Goal: Use online tool/utility: Utilize a website feature to perform a specific function

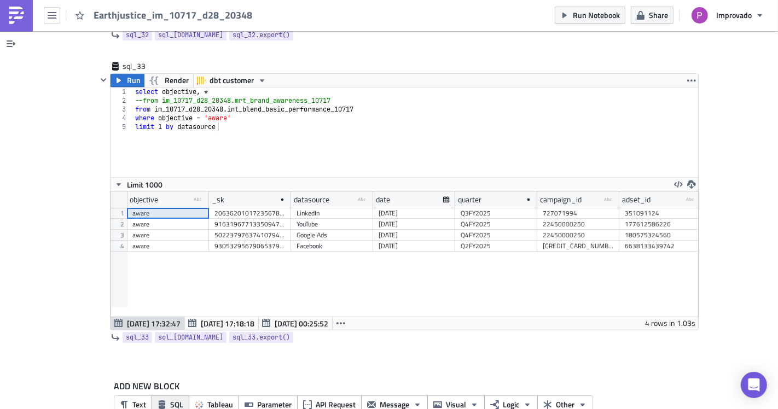
click at [170, 399] on span "SQL" at bounding box center [176, 404] width 13 height 11
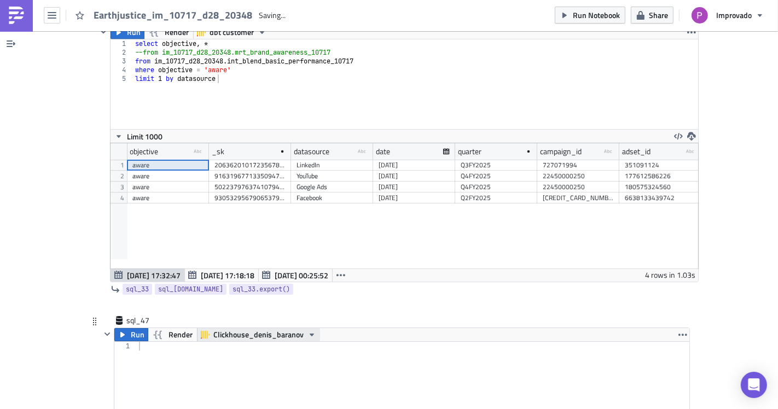
click at [254, 328] on span "Clickhouse_denis_baranov" at bounding box center [258, 334] width 90 height 13
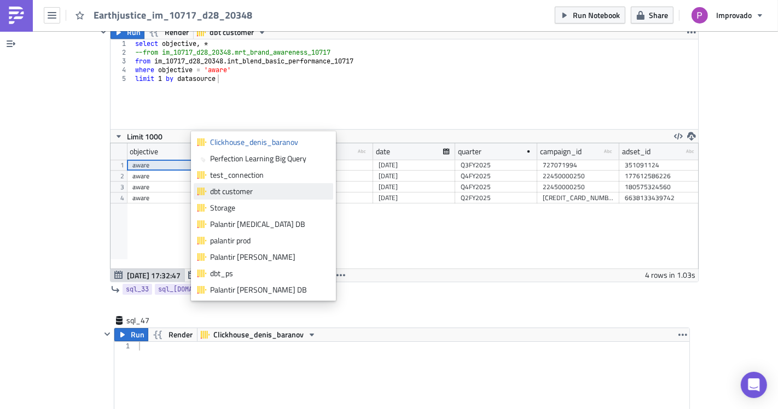
click at [237, 191] on div "dbt customer" at bounding box center [269, 191] width 119 height 11
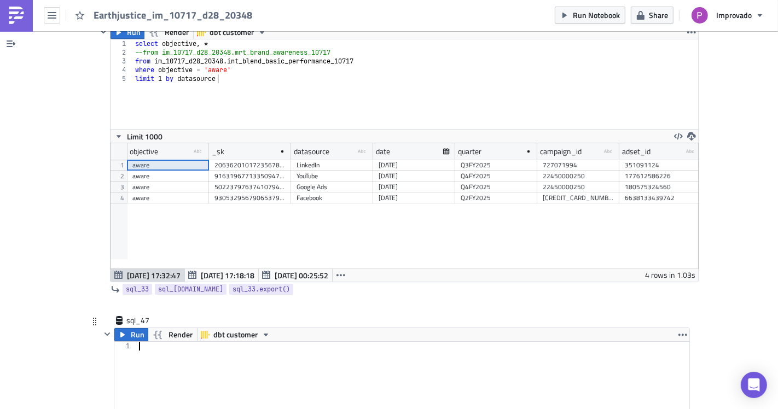
click at [190, 347] on div at bounding box center [413, 395] width 553 height 107
type textarea "select *"
paste textarea "promoted_pins_10717_pinterest_ads_all_data"
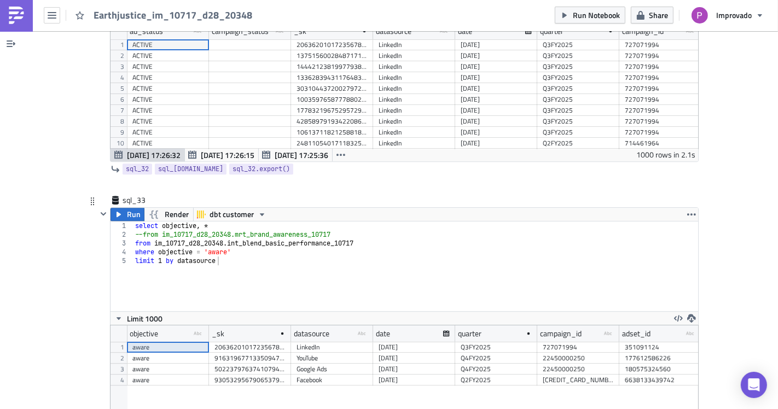
type textarea "from promoted_pins_10717_pinterest_ads_all_data"
type textarea "from im_10717_d28_20348.int_blend_basic_performance_10717"
drag, startPoint x: 153, startPoint y: 212, endPoint x: 164, endPoint y: 213, distance: 11.0
click at [164, 222] on div "select objective , * --from im_10717_d28_20348.mrt_brand_awareness_10717 from i…" at bounding box center [416, 275] width 566 height 107
drag, startPoint x: 225, startPoint y: 213, endPoint x: 148, endPoint y: 216, distance: 77.2
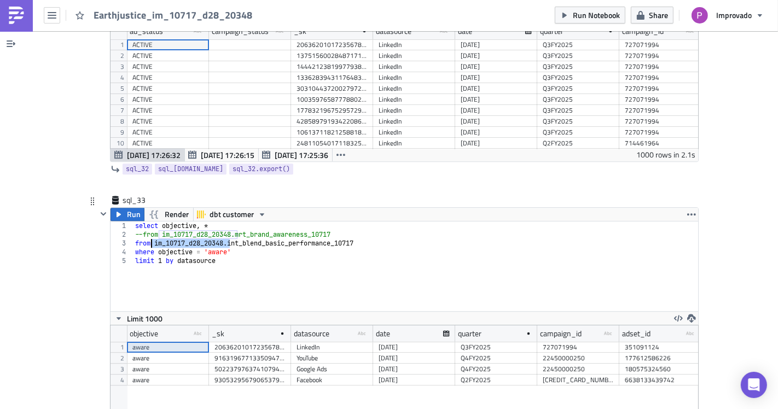
click at [148, 222] on div "select objective , * --from im_10717_d28_20348.mrt_brand_awareness_10717 from i…" at bounding box center [416, 275] width 566 height 107
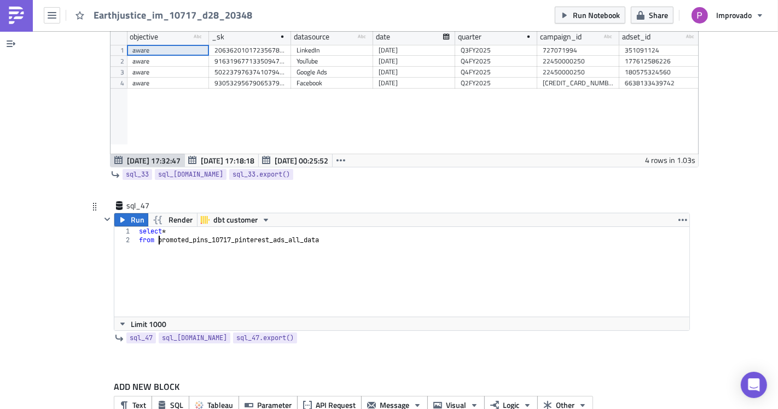
click at [153, 227] on div "select * from promoted_pins_10717_pinterest_ads_all_data" at bounding box center [413, 280] width 553 height 107
paste textarea "im_10717_d28_20348."
click at [131, 213] on span "Run" at bounding box center [138, 219] width 14 height 13
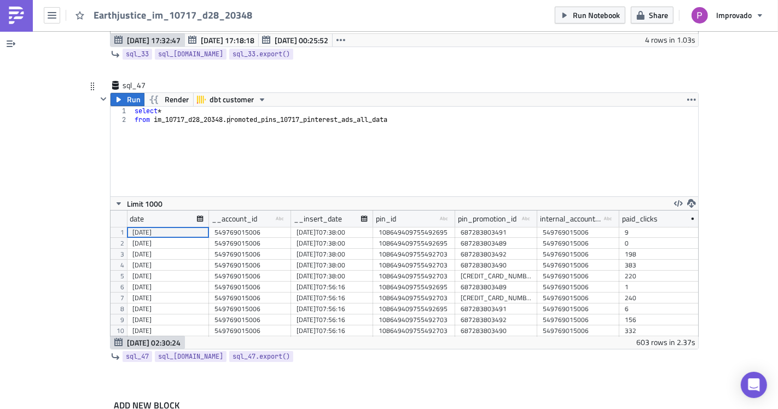
scroll to position [13579, 0]
click at [383, 281] on div "108649409755492695" at bounding box center [414, 286] width 71 height 11
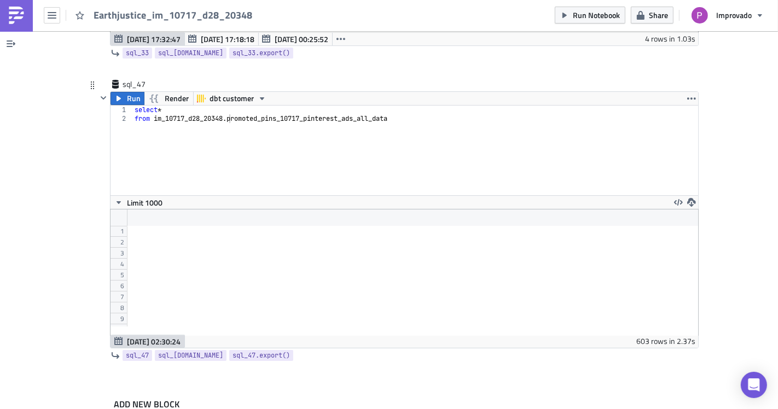
scroll to position [0, 9366]
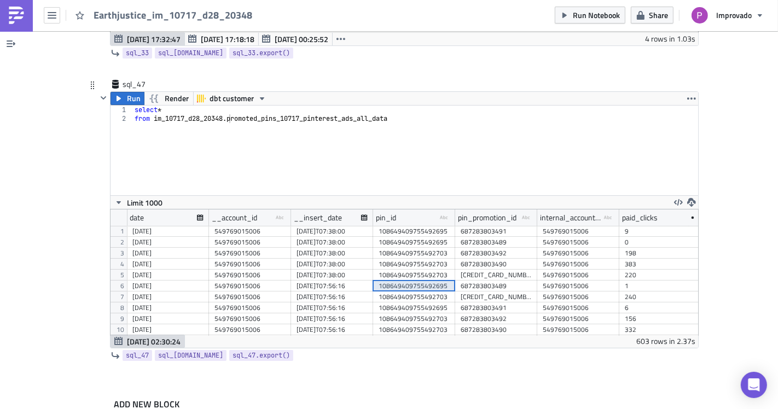
click at [229, 150] on div "select * from im_10717_d28_20348 . promoted_pins_10717_pinterest_ads_all_data" at bounding box center [415, 159] width 566 height 107
click at [305, 147] on div "select * from im_10717_d28_20348 . promoted_pins_10717_pinterest_ads_all_data" at bounding box center [415, 159] width 566 height 107
drag, startPoint x: 389, startPoint y: 93, endPoint x: 149, endPoint y: 90, distance: 239.6
click at [149, 106] on div "select * from im_10717_d28_20348 . promoted_pins_10717_pinterest_ads_all_data" at bounding box center [415, 159] width 566 height 107
click at [158, 106] on div "select * from im_10717_d28_20348 . promoted_pins_10717_pinterest_ads_all_data" at bounding box center [415, 159] width 566 height 107
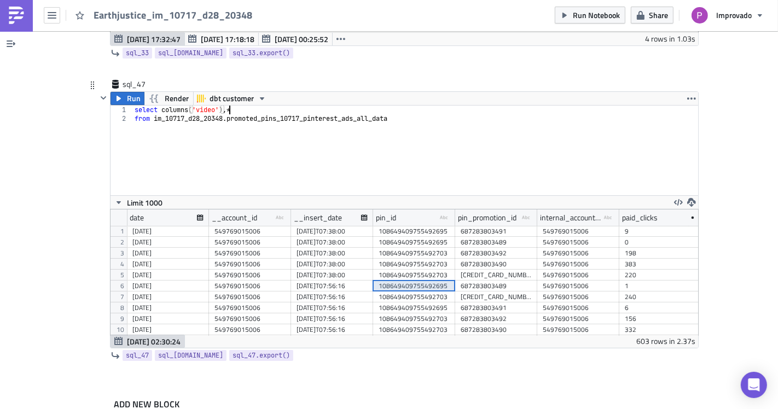
scroll to position [0, 8]
click at [127, 92] on span "Run" at bounding box center [134, 98] width 14 height 13
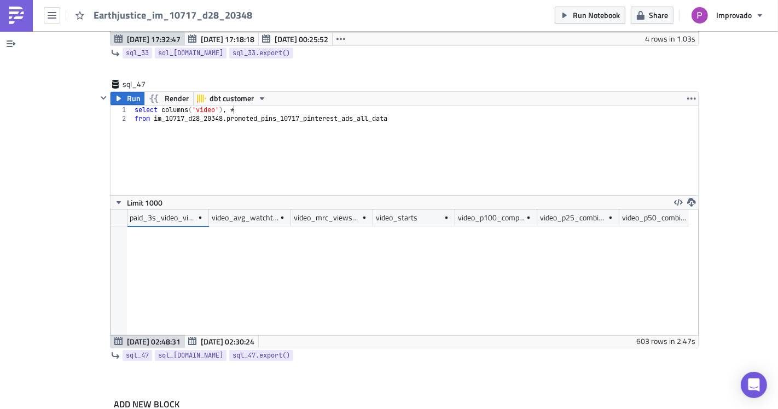
scroll to position [3472, 0]
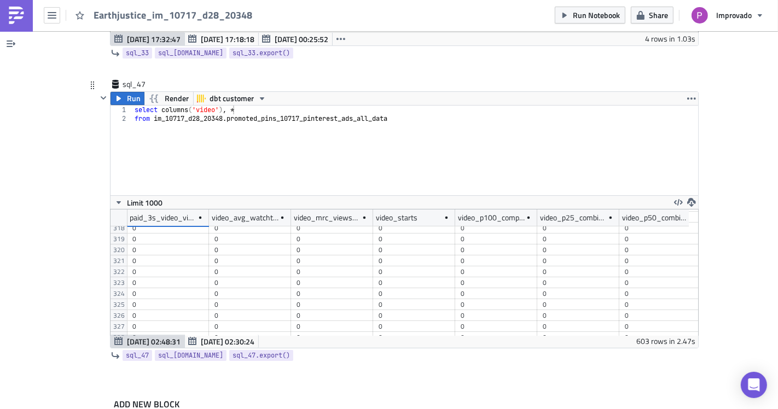
type textarea "from im_10717_d28_20348.promoted_pins_10717_pinterest_ads_all_data"
click at [403, 106] on div "select columns ( 'video' ) , * from im_10717_d28_20348 . promoted_pins_10717_pi…" at bounding box center [415, 159] width 566 height 107
type textarea "where video_starts != 0"
click at [120, 92] on button "Run" at bounding box center [128, 98] width 34 height 13
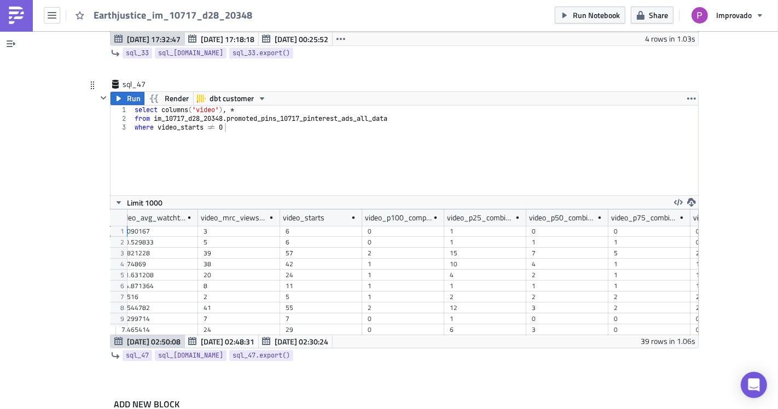
scroll to position [0, 97]
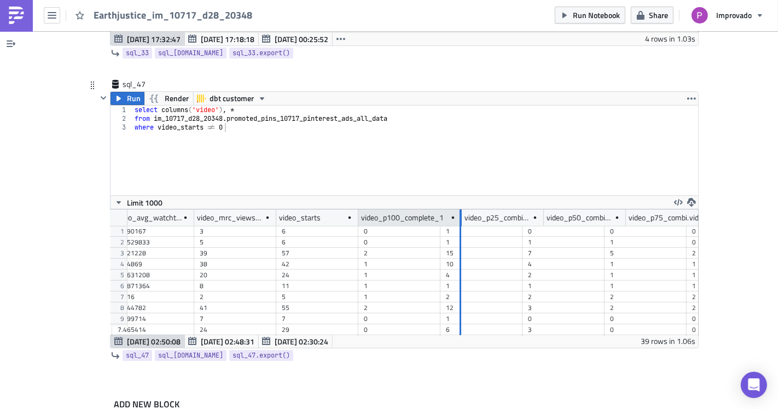
drag, startPoint x: 434, startPoint y: 185, endPoint x: 453, endPoint y: 195, distance: 21.8
click at [460, 210] on div at bounding box center [461, 218] width 2 height 17
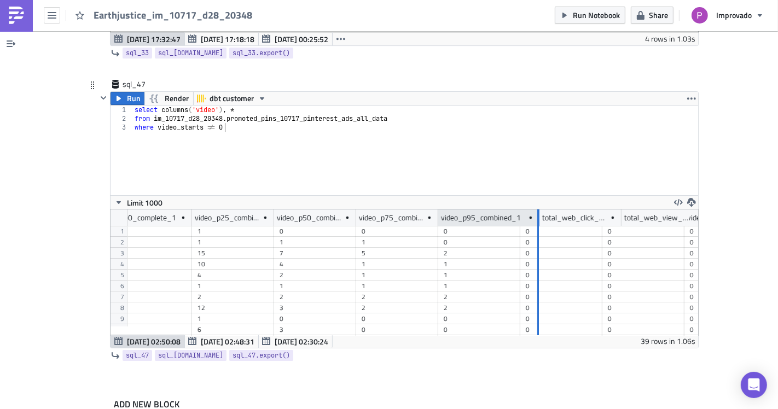
drag, startPoint x: 513, startPoint y: 187, endPoint x: 578, endPoint y: 183, distance: 65.8
click at [539, 210] on div at bounding box center [538, 218] width 3 height 17
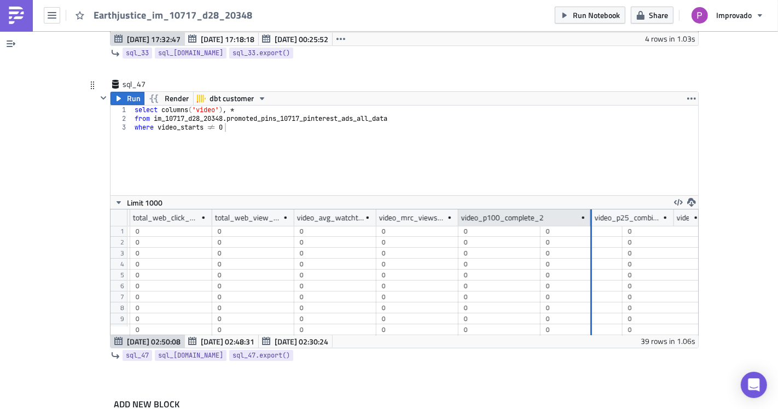
drag, startPoint x: 534, startPoint y: 185, endPoint x: 585, endPoint y: 190, distance: 51.7
click at [590, 210] on div at bounding box center [591, 218] width 2 height 17
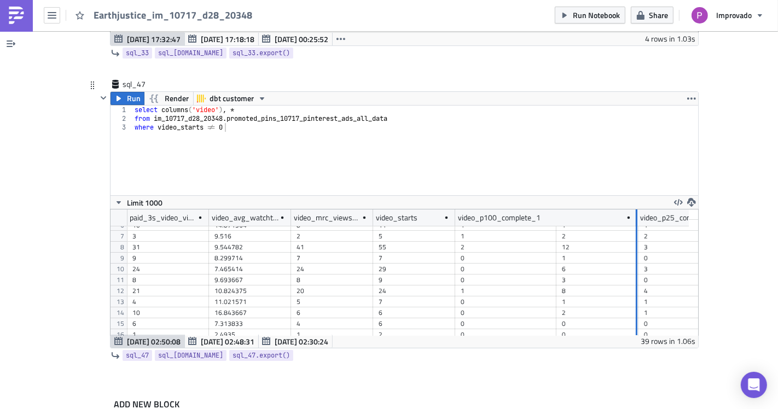
drag, startPoint x: 550, startPoint y: 183, endPoint x: 626, endPoint y: 199, distance: 78.3
click at [627, 210] on div "paid_3s_video_views video_avg_watchtime_in_second_paid video_mrc_views_paid vid…" at bounding box center [405, 273] width 588 height 126
click at [529, 275] on div "0" at bounding box center [544, 280] width 167 height 11
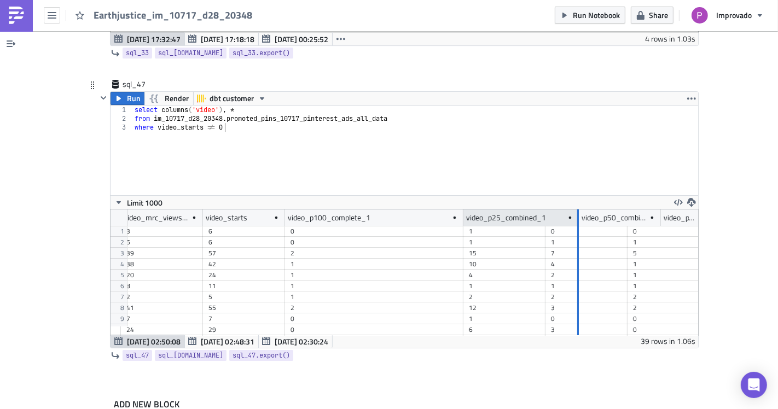
drag, startPoint x: 539, startPoint y: 188, endPoint x: 572, endPoint y: 194, distance: 33.8
click at [577, 210] on div at bounding box center [578, 218] width 2 height 17
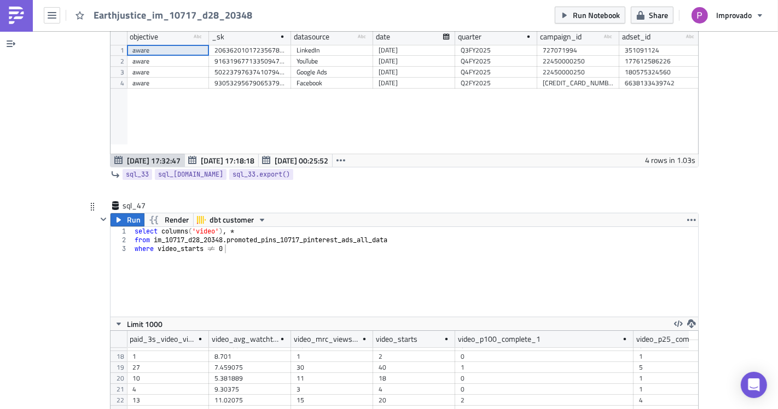
scroll to position [13518, 0]
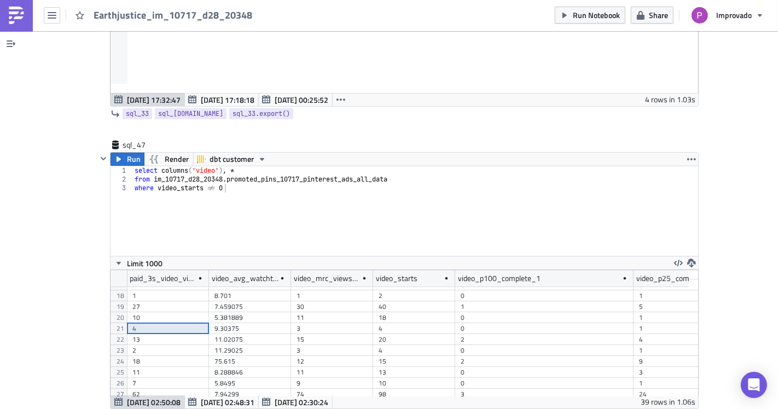
drag, startPoint x: 156, startPoint y: 304, endPoint x: 159, endPoint y: 295, distance: 8.6
click at [158, 323] on div "4" at bounding box center [167, 328] width 71 height 11
click at [226, 312] on div "5.381889" at bounding box center [249, 317] width 71 height 11
click at [165, 301] on div "27" at bounding box center [167, 306] width 71 height 11
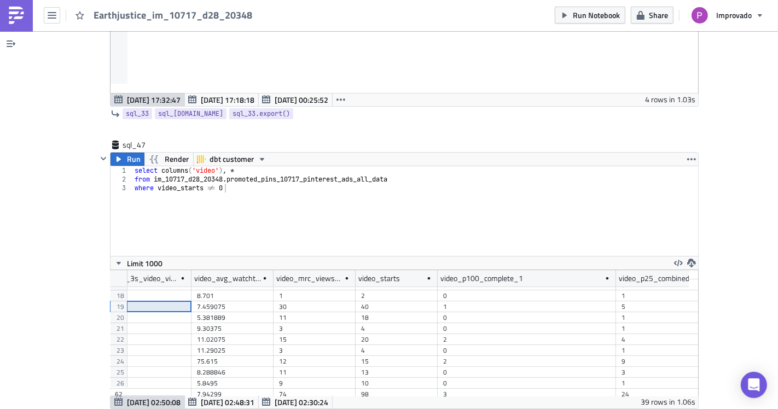
scroll to position [182, 24]
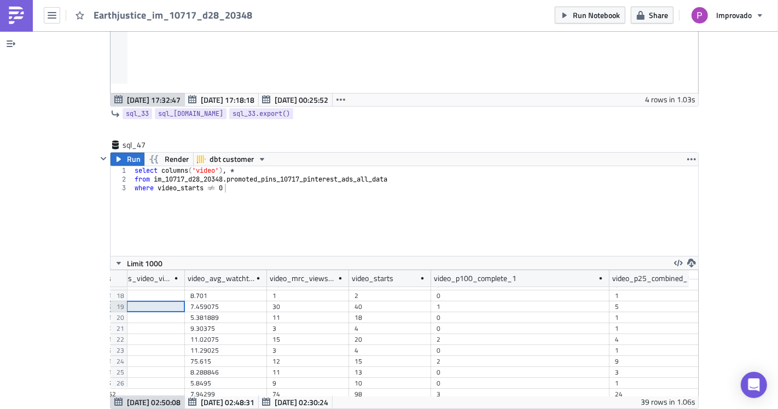
click at [111, 301] on div "19" at bounding box center [119, 306] width 16 height 11
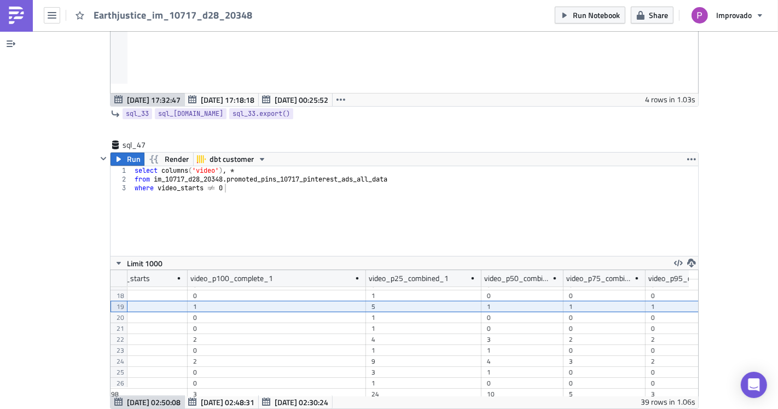
scroll to position [182, 285]
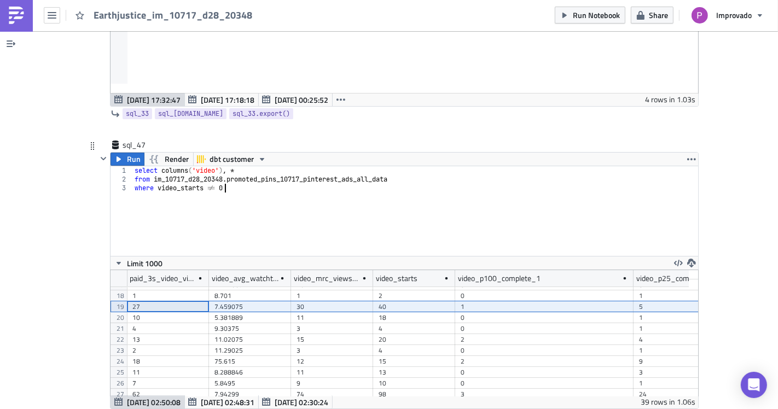
click at [193, 199] on div "select columns ( 'video' ) , * from im_10717_d28_20348 . promoted_pins_10717_pi…" at bounding box center [415, 219] width 566 height 107
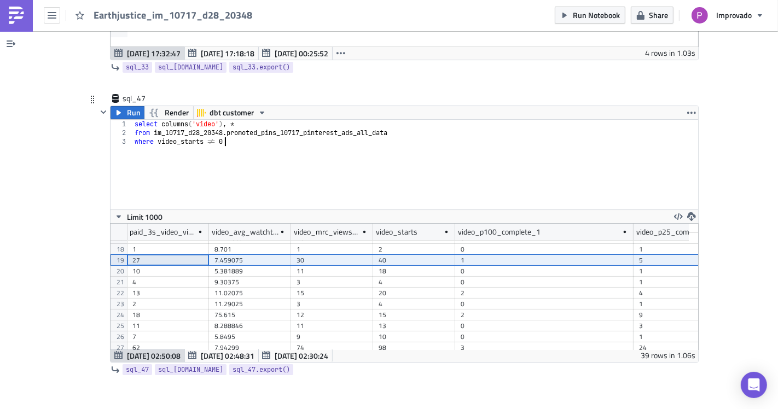
scroll to position [13596, 0]
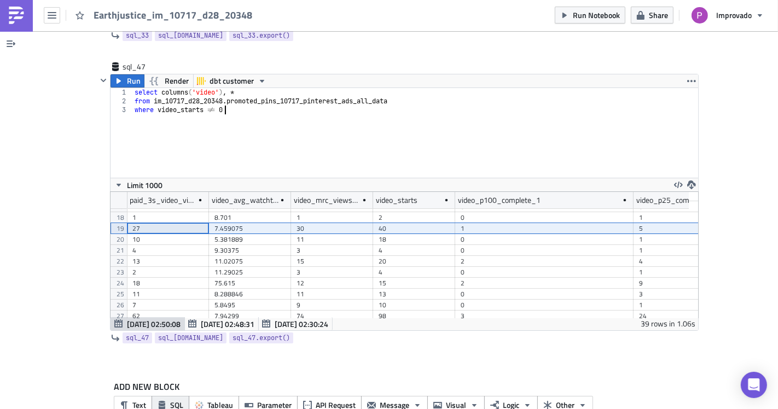
click at [173, 399] on span "SQL" at bounding box center [176, 404] width 13 height 11
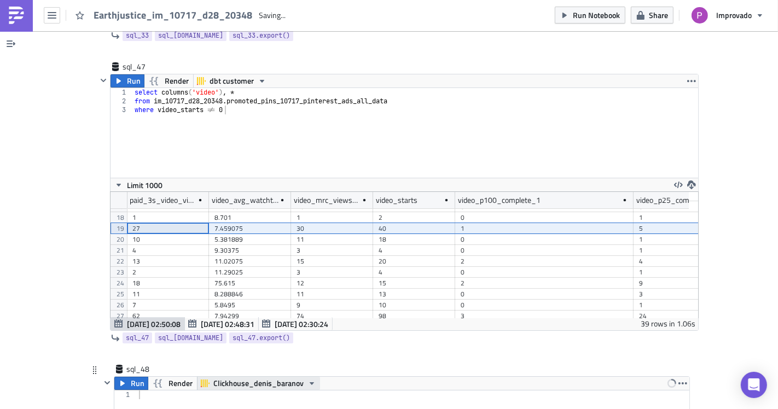
scroll to position [13644, 0]
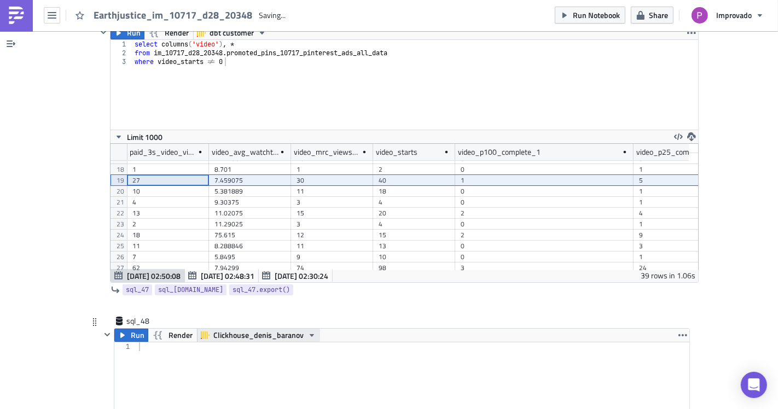
click at [239, 329] on span "Clickhouse_denis_baranov" at bounding box center [258, 335] width 90 height 13
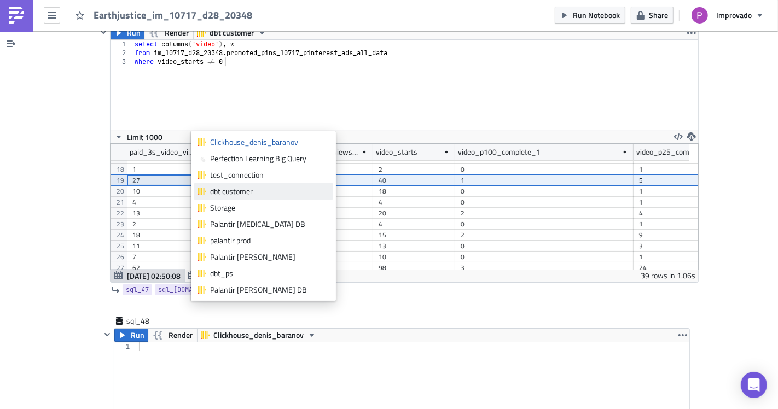
click at [236, 190] on div "dbt customer" at bounding box center [269, 191] width 119 height 11
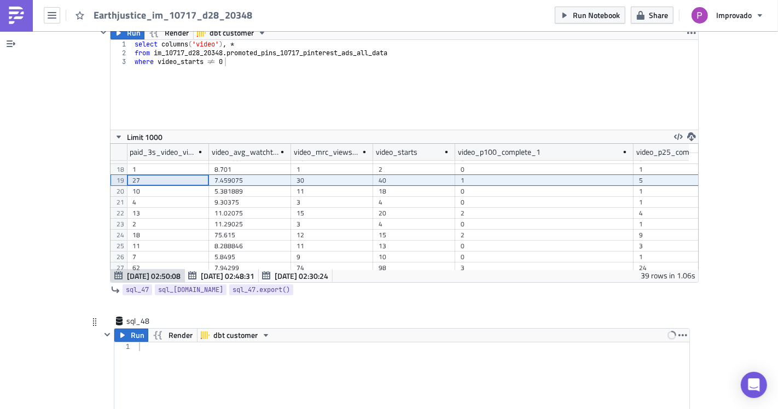
click at [173, 374] on div at bounding box center [413, 395] width 553 height 107
paste textarea "stg_pinterest_promoted_pins_10717"
type textarea "stg_pinterest_promoted_pins_10717"
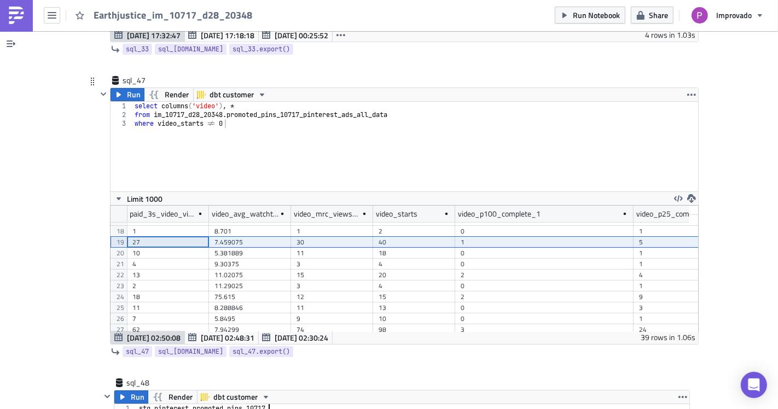
scroll to position [13523, 0]
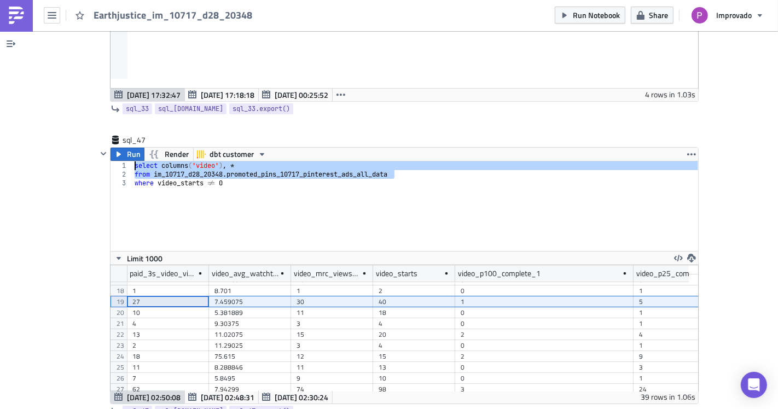
drag, startPoint x: 400, startPoint y: 144, endPoint x: 71, endPoint y: 137, distance: 329.4
type textarea "select columns('video'), * from im_10717_d28_20348.promoted_pins_10717_pinteres…"
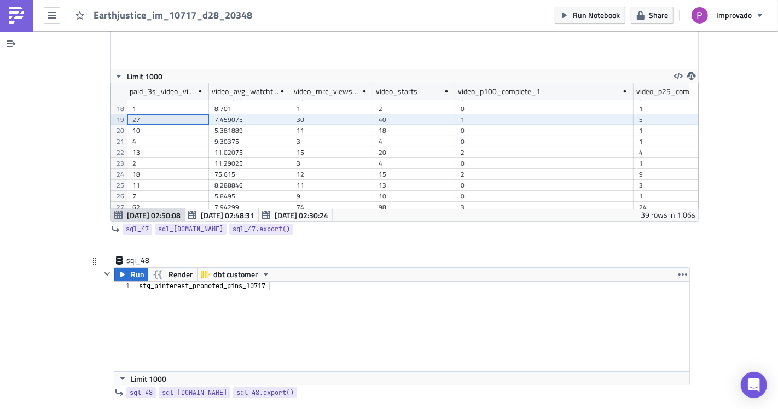
click at [154, 282] on div "stg_pinterest_promoted_pins_10717" at bounding box center [413, 335] width 553 height 107
paste textarea "from im_10717_d28_20348.promoted_pins_10717_pinterest_ads_all_data"
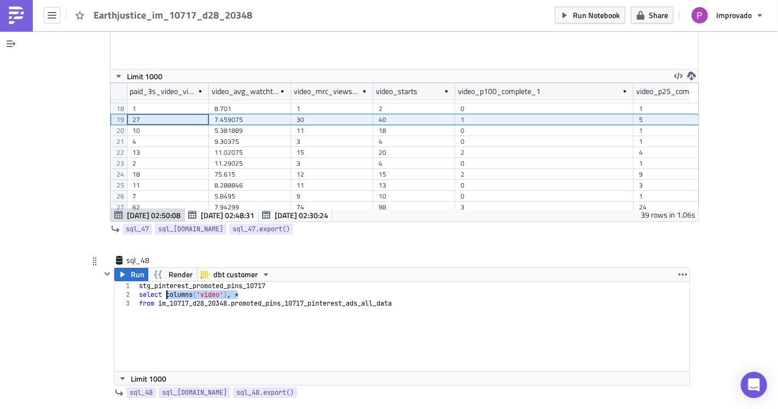
drag, startPoint x: 231, startPoint y: 261, endPoint x: 162, endPoint y: 268, distance: 68.7
click at [162, 282] on div "stg_pinterest_promoted_pins_10717 select columns ( 'video' ) , * from im_10717_…" at bounding box center [413, 335] width 553 height 107
drag, startPoint x: 269, startPoint y: 256, endPoint x: 127, endPoint y: 256, distance: 141.1
click at [127, 282] on div "select columns('video'), * 1 2 3 stg_pinterest_promoted_pins_10717 select colum…" at bounding box center [401, 327] width 575 height 90
type textarea "stg_pinterest_promoted_pins_10717"
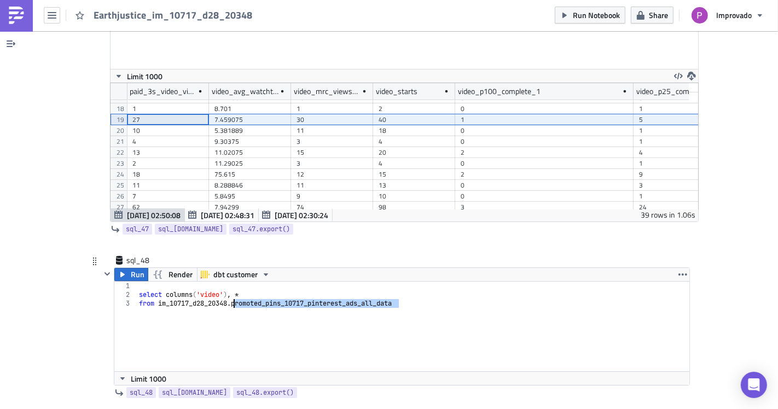
drag, startPoint x: 403, startPoint y: 272, endPoint x: 228, endPoint y: 274, distance: 175.1
click at [228, 282] on div "select columns ( 'video' ) , * from im_10717_d28_20348 . promoted_pins_10717_pi…" at bounding box center [413, 335] width 553 height 107
paste textarea "stg_pinterest_promoted_pins_10717"
type textarea "from im_10717_d28_20348.stg_pinterest_promoted_pins_10717"
click at [125, 268] on button "Run" at bounding box center [131, 274] width 34 height 13
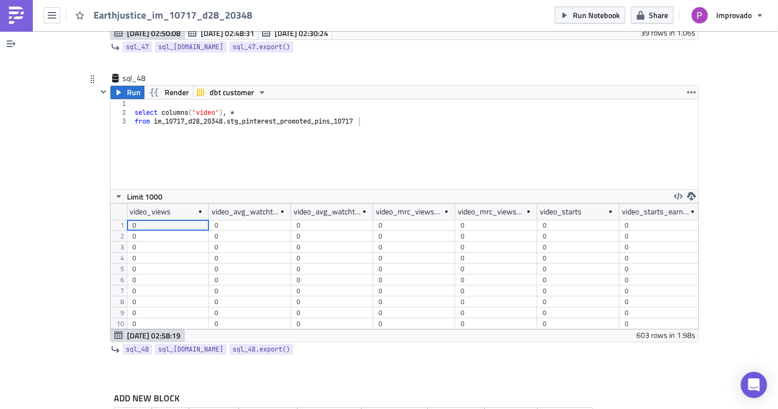
scroll to position [61, 0]
click at [257, 279] on div "0" at bounding box center [249, 284] width 71 height 11
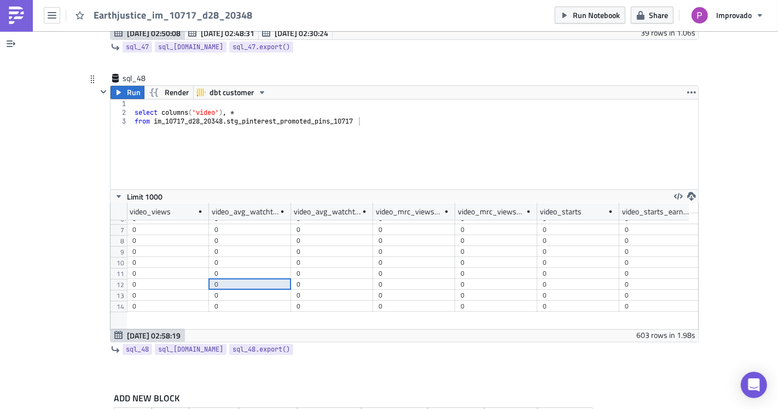
click at [461, 268] on div "0" at bounding box center [496, 273] width 71 height 11
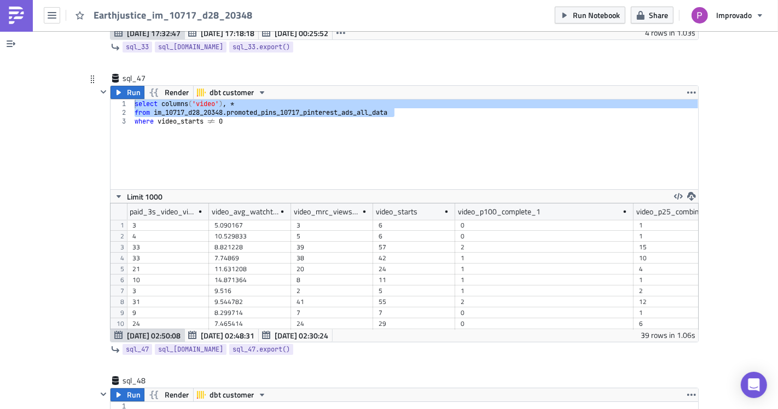
scroll to position [13584, 0]
type textarea "where video_starts != 0"
click at [179, 117] on div "select columns ( 'video' ) , * from im_10717_d28_20348 . promoted_pins_10717_pi…" at bounding box center [415, 154] width 566 height 107
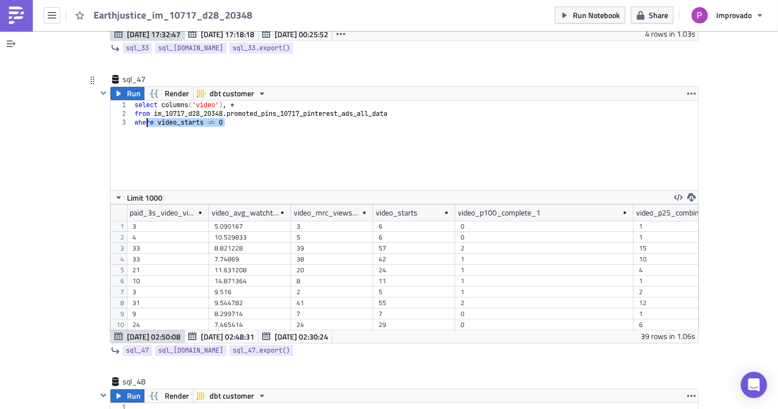
drag, startPoint x: 226, startPoint y: 95, endPoint x: 130, endPoint y: 94, distance: 96.3
click at [132, 101] on div "select columns ( 'video' ) , * from im_10717_d28_20348 . promoted_pins_10717_pi…" at bounding box center [415, 154] width 566 height 107
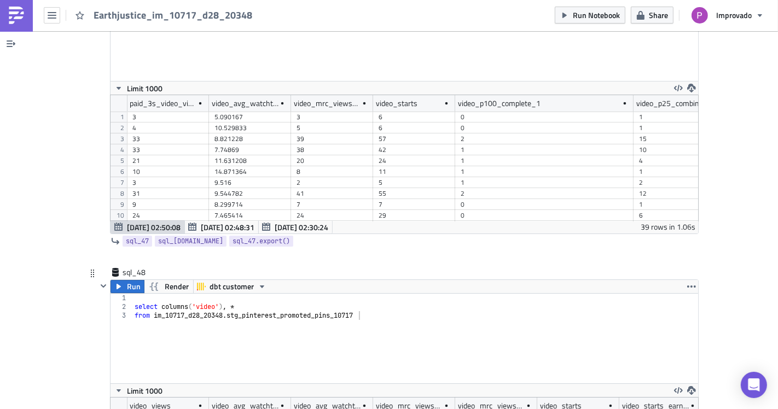
scroll to position [13705, 0]
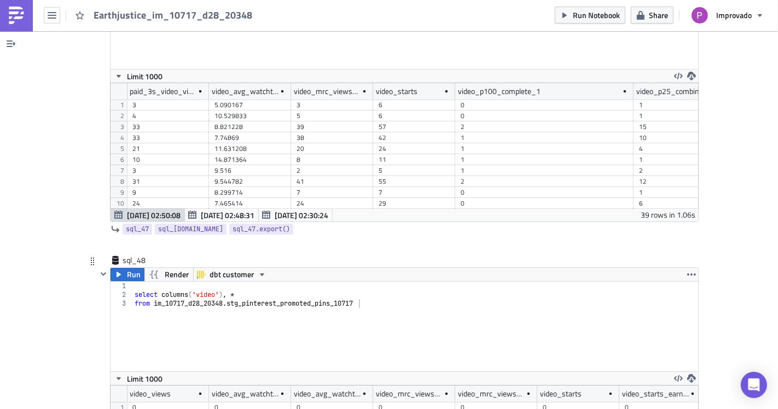
drag, startPoint x: 365, startPoint y: 272, endPoint x: 356, endPoint y: 255, distance: 19.1
click at [365, 282] on div "select columns ( 'video' ) , * from im_10717_d28_20348 . stg_pinterest_promoted…" at bounding box center [415, 335] width 566 height 107
paste textarea "where video_starts != 0"
type textarea "where video_starts != 0"
click at [129, 268] on span "Run" at bounding box center [134, 274] width 14 height 13
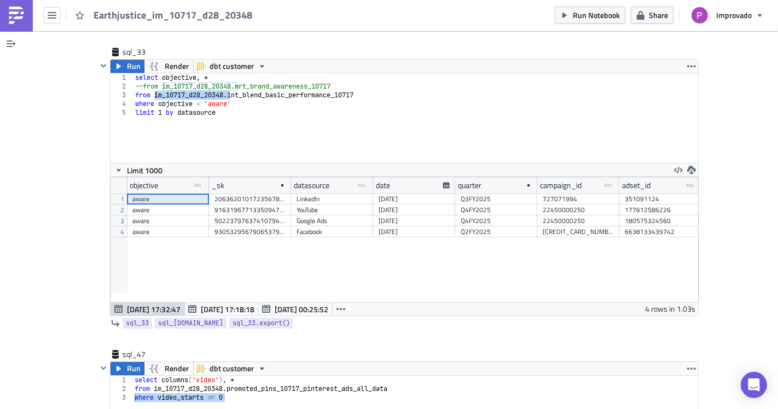
scroll to position [13229, 0]
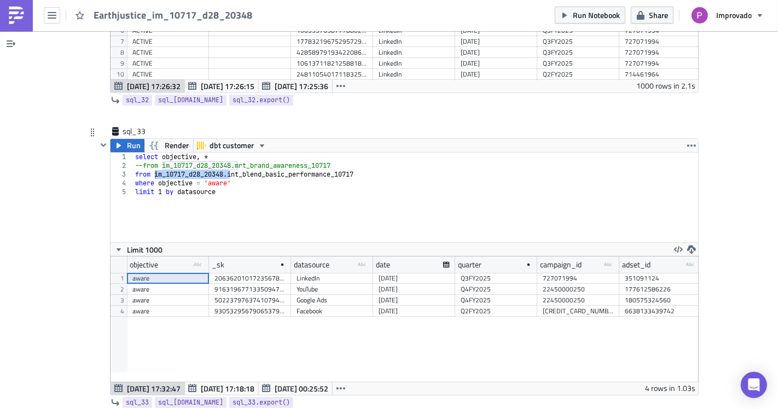
click at [353, 165] on div "select objective , * --from im_10717_d28_20348.mrt_brand_awareness_10717 from i…" at bounding box center [416, 206] width 566 height 107
click at [137, 153] on div "select objective , * --from im_10717_d28_20348.mrt_brand_awareness_10717 from i…" at bounding box center [416, 206] width 566 height 107
click at [133, 153] on div "select objective , * from im_10717_d28_20348 . mrt_brand_awareness_10717 from i…" at bounding box center [416, 206] width 566 height 107
click at [127, 139] on span "Run" at bounding box center [134, 145] width 14 height 13
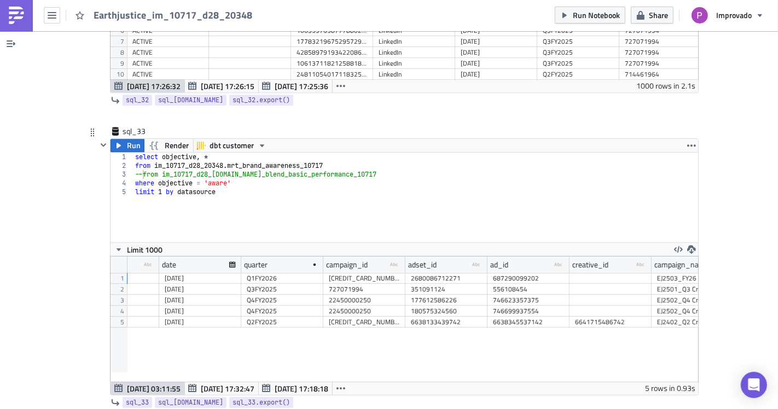
scroll to position [0, 240]
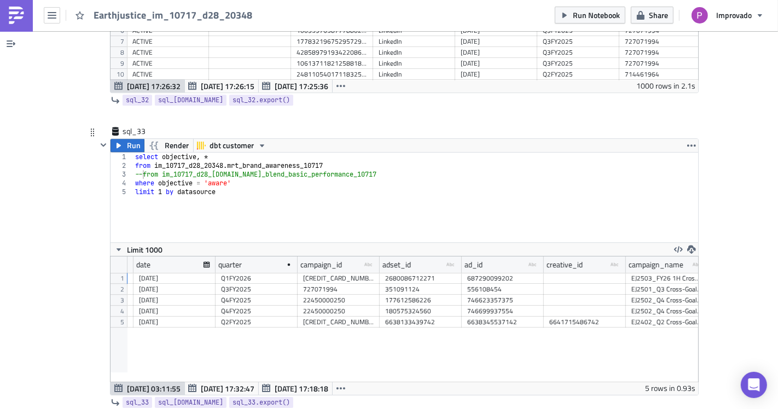
click at [287, 177] on div "select objective , * from im_10717_d28_20348 . mrt_brand_awareness_10717 --from…" at bounding box center [416, 206] width 566 height 107
click at [273, 153] on div "select objective , * from im_10717_d28_20348 . mrt_brand_awareness_10717 --from…" at bounding box center [416, 206] width 566 height 107
click at [413, 153] on div "select objective , * from im_10717_d28_20348 . mrt_brand_awareness_10717 --from…" at bounding box center [416, 206] width 566 height 107
click at [217, 153] on div "select objective , * from im_10717_d28_20348 . mrt_brand_awareness_10717 --from…" at bounding box center [416, 206] width 566 height 107
click at [345, 153] on div "select objective , * from im_10717_d28_20348 . mrt_brand_awareness_10717 --from…" at bounding box center [416, 206] width 566 height 107
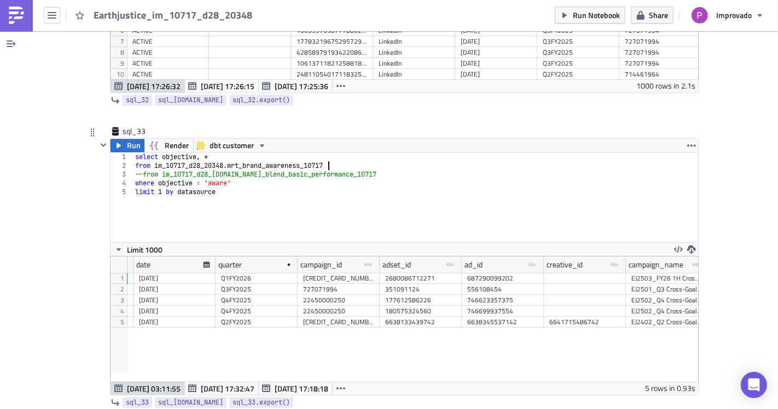
click at [382, 153] on div "select objective , * from im_10717_d28_20348 . mrt_brand_awareness_10717 --from…" at bounding box center [416, 206] width 566 height 107
click at [257, 153] on div "select objective , * from im_10717_d28_20348 . mrt_brand_awareness_10717 --from…" at bounding box center [416, 206] width 566 height 107
click at [231, 164] on div "select objective , * from im_10717_d28_20348 . mrt_brand_awareness_10717 --from…" at bounding box center [416, 206] width 566 height 107
click at [234, 155] on div "select objective , * from im_10717_d28_20348 . mrt_brand_awareness_10717 --from…" at bounding box center [416, 206] width 566 height 107
click at [378, 153] on div "select objective , * from im_10717_d28_20348 . mrt_brand_awareness_10717 --from…" at bounding box center [416, 206] width 566 height 107
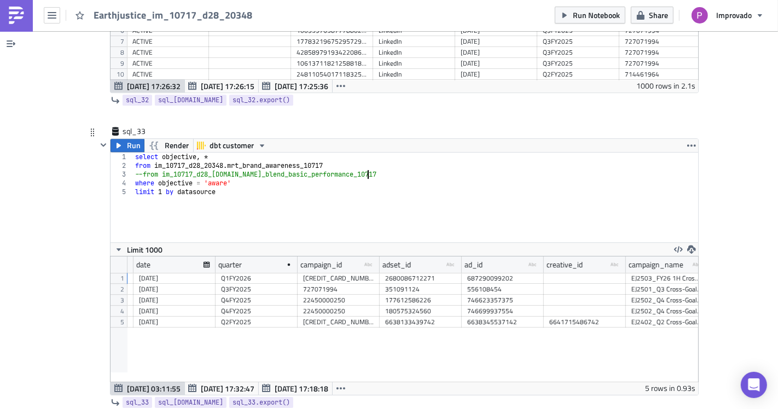
click at [339, 153] on div "select objective , * from im_10717_d28_20348 . mrt_brand_awareness_10717 --from…" at bounding box center [416, 206] width 566 height 107
click at [338, 153] on div "select objective , * from im_10717_d28_20348 . mrt_brand_awareness_10717 --from…" at bounding box center [416, 206] width 566 height 107
type textarea "from im_10717_d28_20348.mrt_brand_awareness_10717"
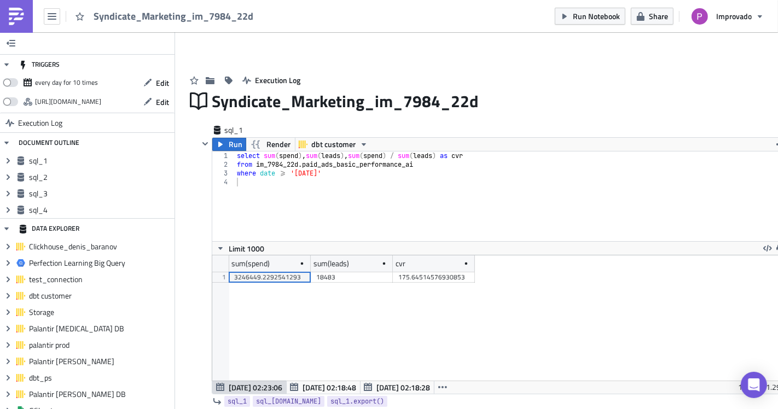
scroll to position [126, 588]
